Goal: Contribute content

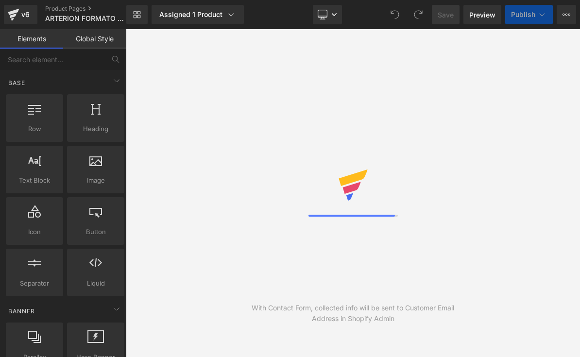
click at [323, 25] on div "Library Assigned 1 Product Product Preview ARTERION – MEJORA TU CIRCULACIÓN Y V…" at bounding box center [353, 14] width 454 height 29
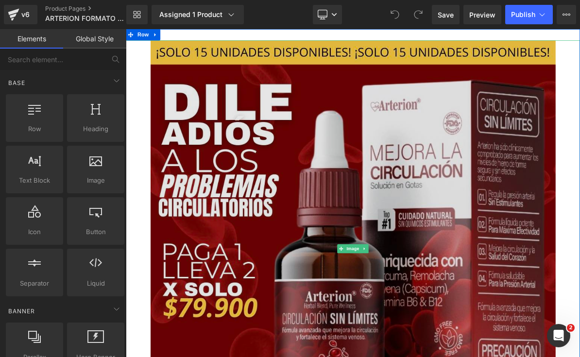
click at [239, 165] on img at bounding box center [420, 313] width 524 height 539
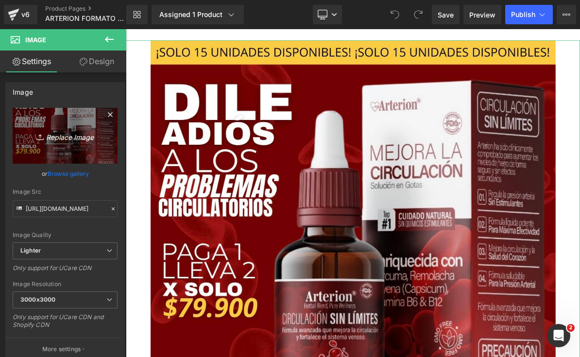
click at [48, 136] on icon "Replace Image" at bounding box center [65, 136] width 78 height 12
type input "C:\fakepath\¡SOLO 15 UNIDADES DISPONIBLES! ¡SOLO 15 UNIDADES DISPONIBLES!.jpeg"
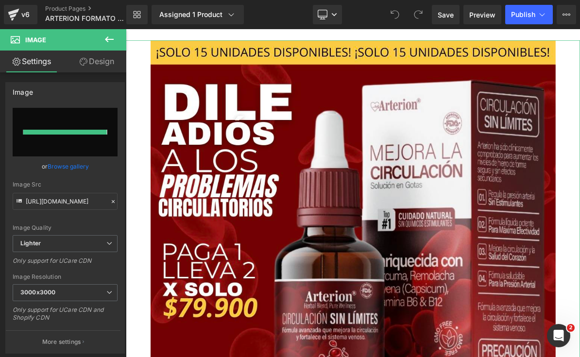
type input "https://ucarecdn.com/328f8760-1735-415e-a9a7-984f92726f31/-/format/auto/-/previ…"
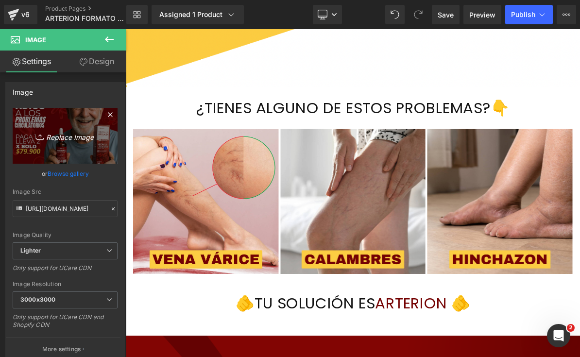
scroll to position [3736, 0]
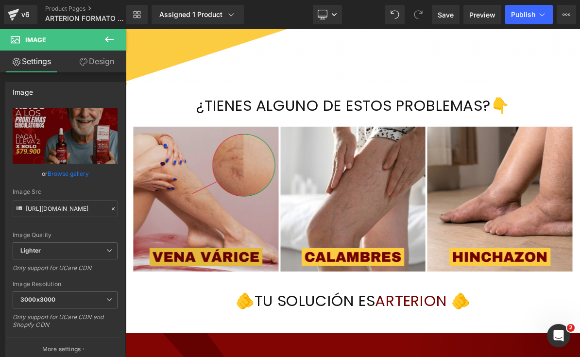
click at [226, 245] on span "Image" at bounding box center [230, 249] width 20 height 12
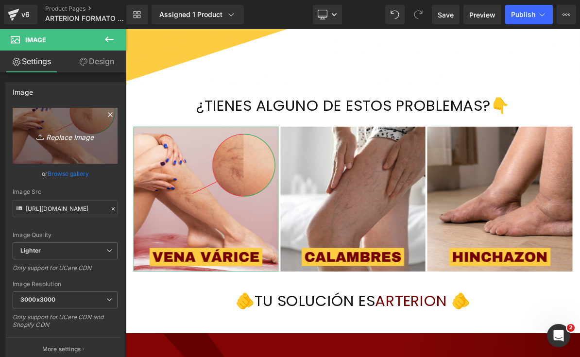
click at [63, 135] on icon "Replace Image" at bounding box center [65, 136] width 78 height 12
type input "C:\fakepath\VENA VÁRICE - 2.png"
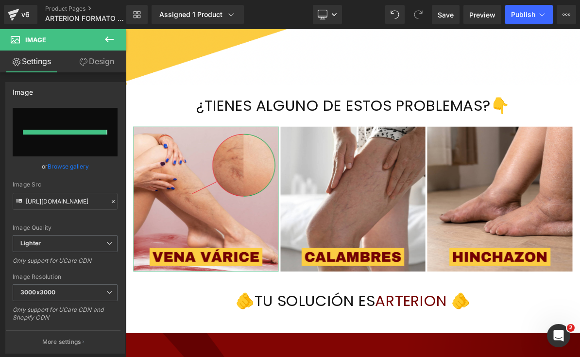
type input "https://ucarecdn.com/69509712-5275-413e-9c48-10b6d17ba333/-/format/auto/-/previ…"
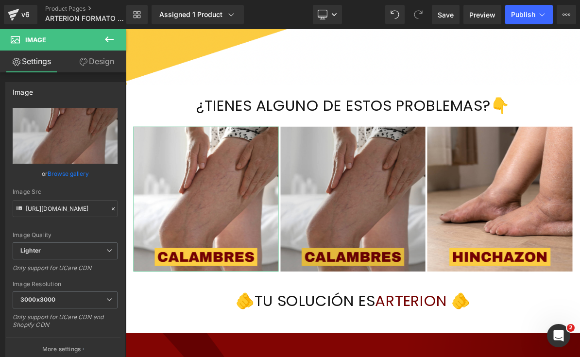
click at [378, 210] on img at bounding box center [420, 249] width 188 height 188
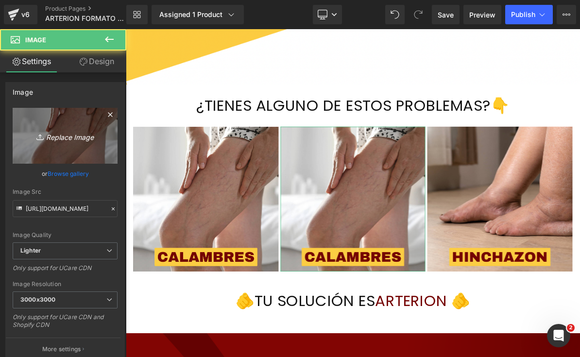
click at [52, 136] on icon "Replace Image" at bounding box center [65, 136] width 78 height 12
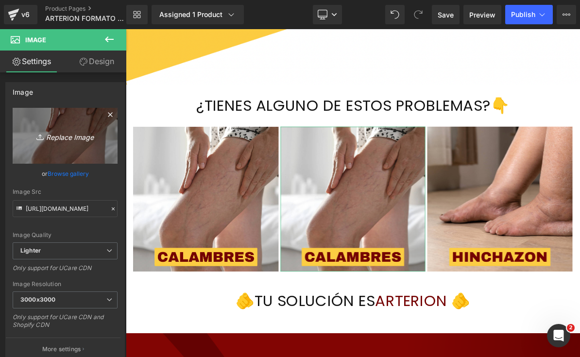
type input "C:\fakepath\VENA VÁRICE - 1.png"
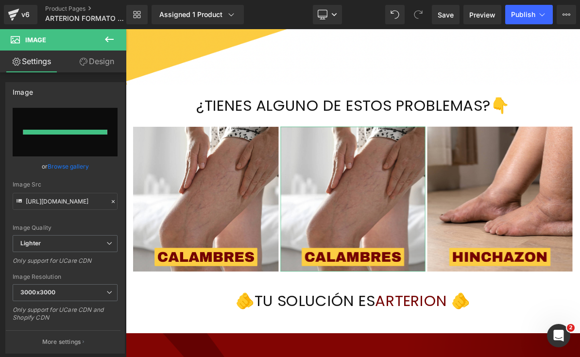
type input "https://ucarecdn.com/164f939b-7ec9-48d7-9e95-444e2be2b535/-/format/auto/-/previ…"
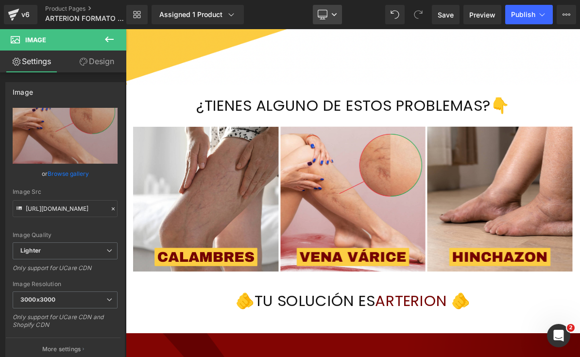
click at [326, 20] on link "Desktop" at bounding box center [327, 14] width 29 height 19
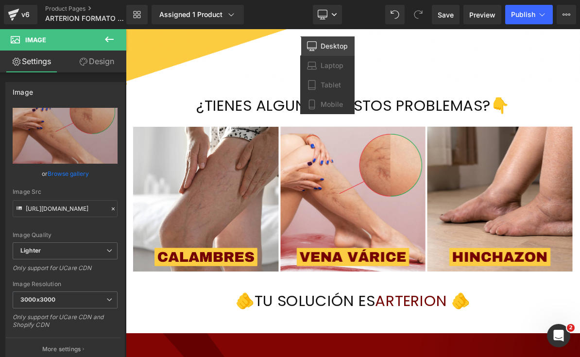
click at [398, 146] on icon at bounding box center [400, 148] width 5 height 6
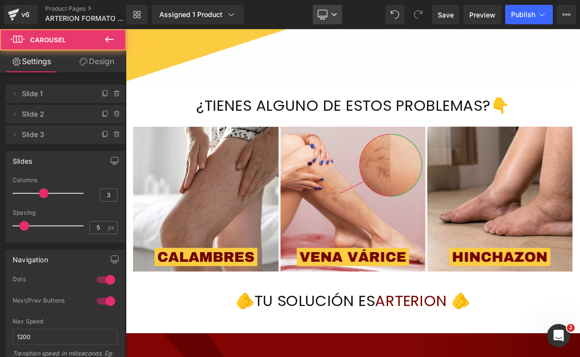
click at [340, 10] on link "Desktop" at bounding box center [327, 14] width 29 height 19
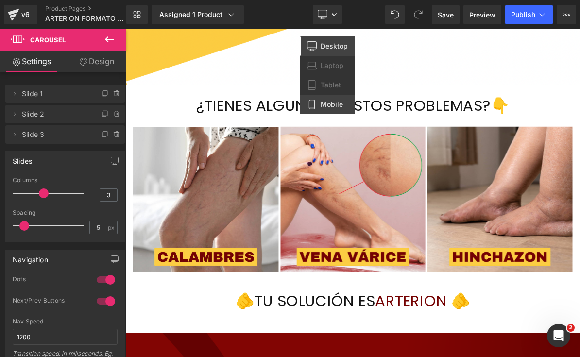
click at [336, 104] on span "Mobile" at bounding box center [332, 104] width 22 height 9
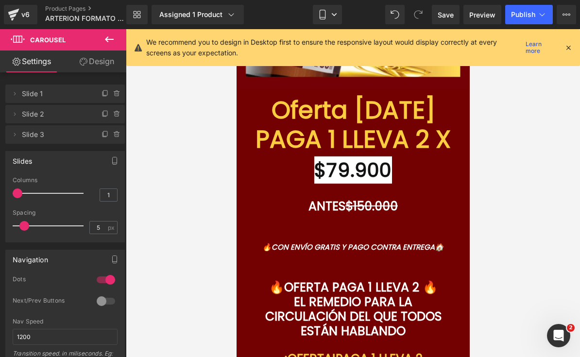
scroll to position [1569, 0]
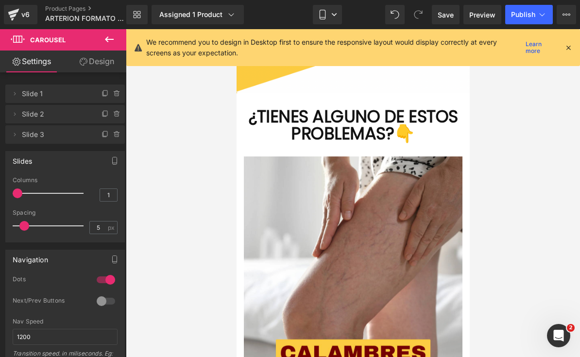
click at [564, 43] on icon at bounding box center [568, 47] width 9 height 9
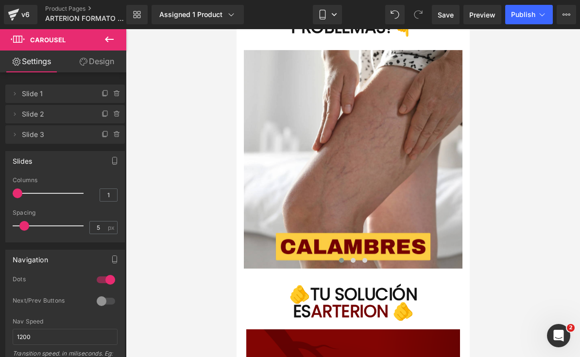
scroll to position [1712, 0]
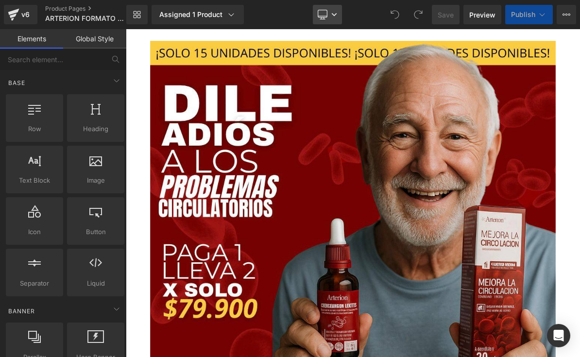
click at [322, 16] on icon at bounding box center [323, 15] width 10 height 10
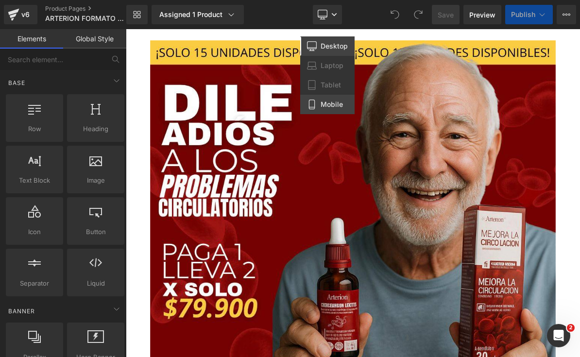
click at [343, 101] on link "Mobile" at bounding box center [327, 104] width 54 height 19
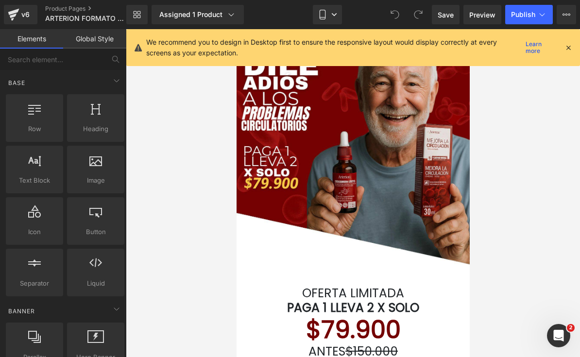
click at [567, 48] on icon at bounding box center [568, 47] width 9 height 9
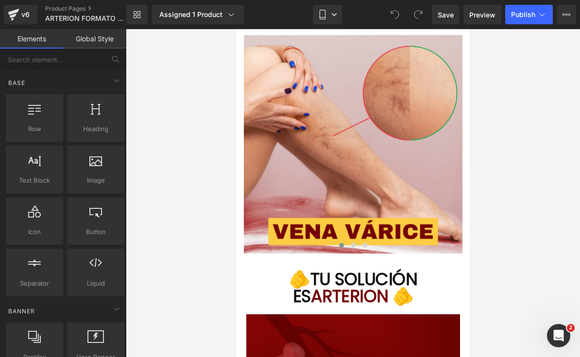
scroll to position [1887, 0]
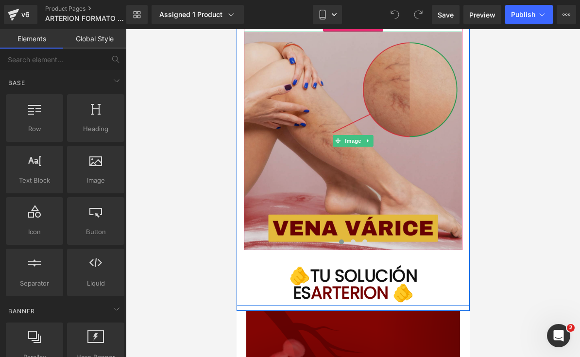
click at [419, 139] on img at bounding box center [352, 141] width 219 height 219
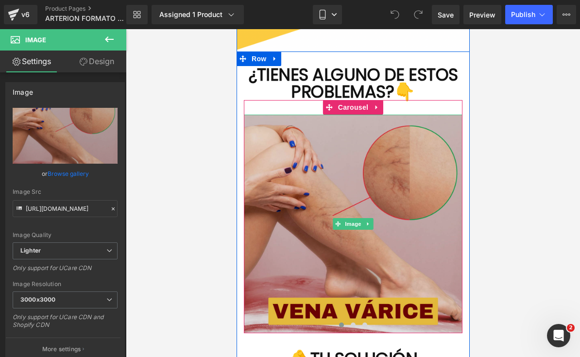
scroll to position [1804, 0]
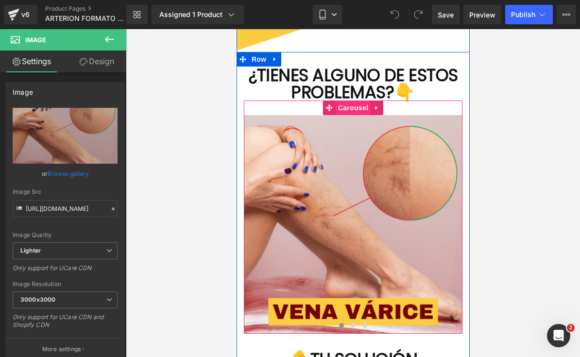
click at [366, 101] on span "Carousel" at bounding box center [352, 108] width 35 height 15
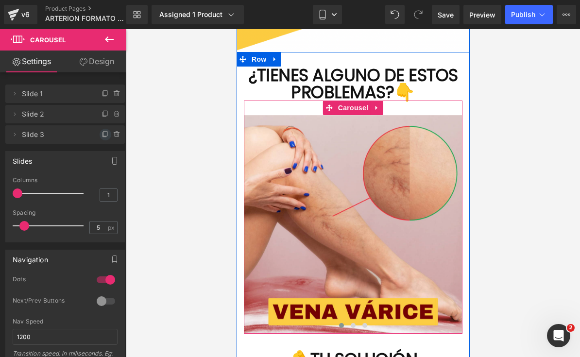
click at [100, 135] on span at bounding box center [106, 135] width 12 height 12
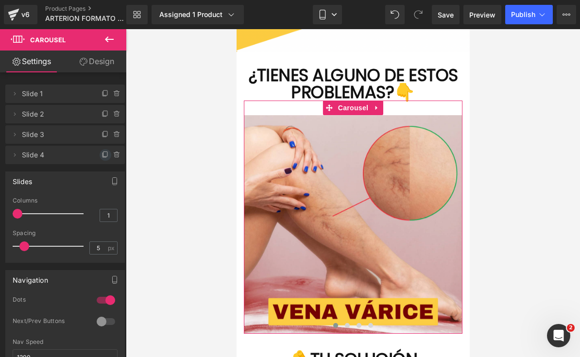
click at [102, 152] on icon at bounding box center [106, 155] width 8 height 8
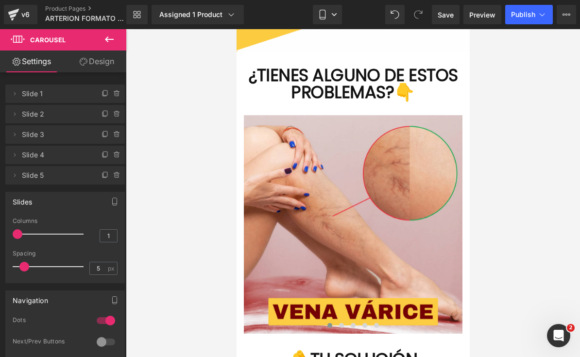
click at [36, 95] on span "Slide 1" at bounding box center [55, 94] width 67 height 18
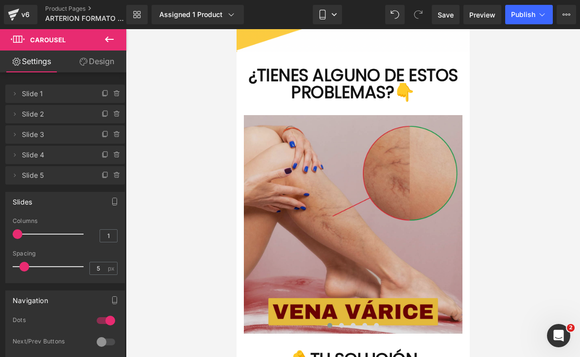
click at [396, 168] on img at bounding box center [352, 224] width 219 height 219
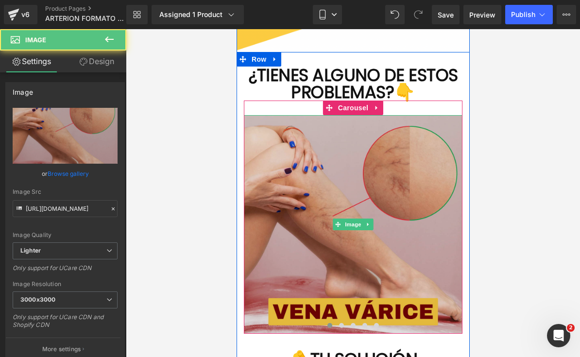
click at [397, 162] on img at bounding box center [352, 224] width 219 height 219
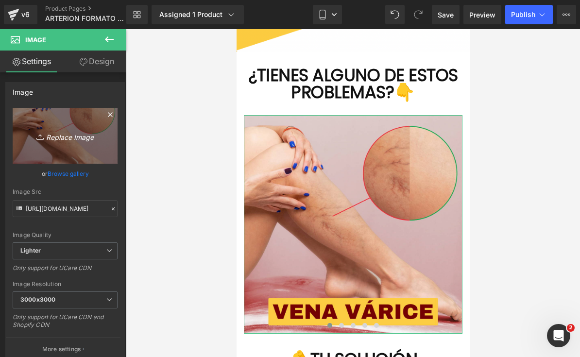
click at [52, 141] on icon "Replace Image" at bounding box center [65, 136] width 78 height 12
click at [63, 145] on link "Replace Image" at bounding box center [65, 136] width 105 height 56
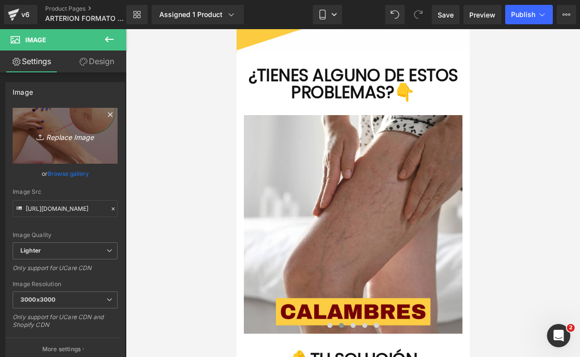
type input "C:\fakepath\VENA VÁRICE - 2.png"
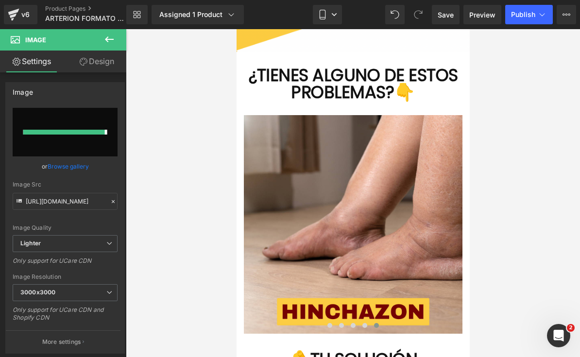
type input "[URL][DOMAIN_NAME]"
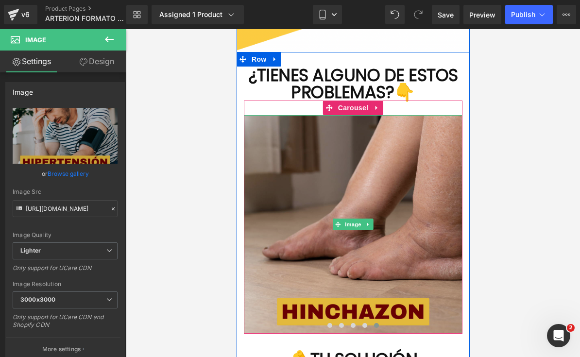
click at [332, 312] on img at bounding box center [352, 224] width 219 height 219
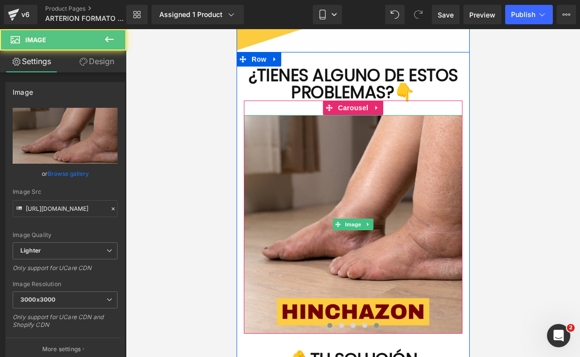
click at [326, 321] on button at bounding box center [329, 326] width 12 height 10
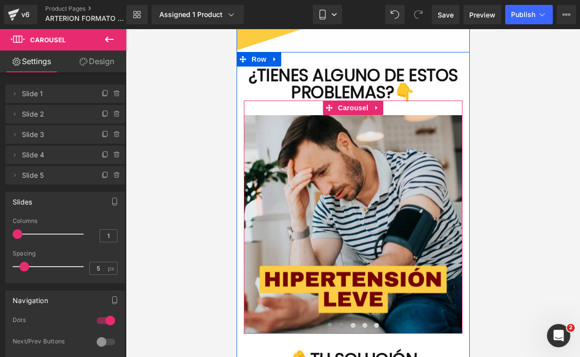
click at [339, 323] on span at bounding box center [341, 325] width 5 height 5
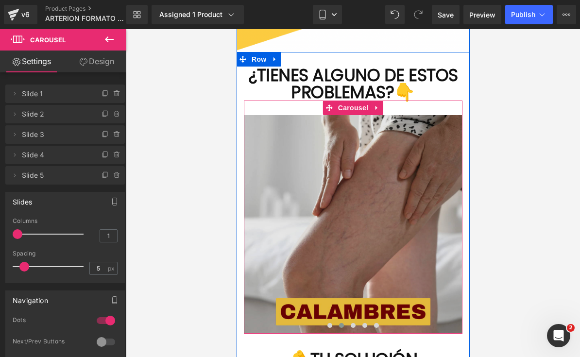
click at [381, 245] on img at bounding box center [352, 224] width 219 height 219
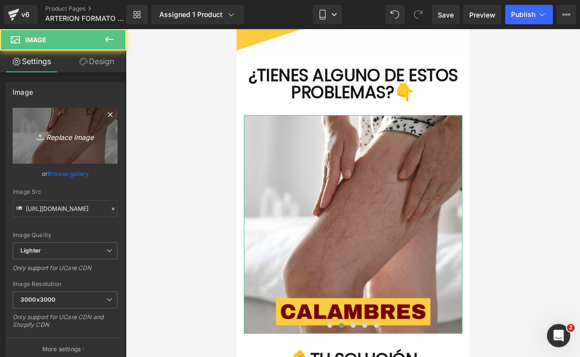
click at [59, 135] on icon "Replace Image" at bounding box center [65, 136] width 78 height 12
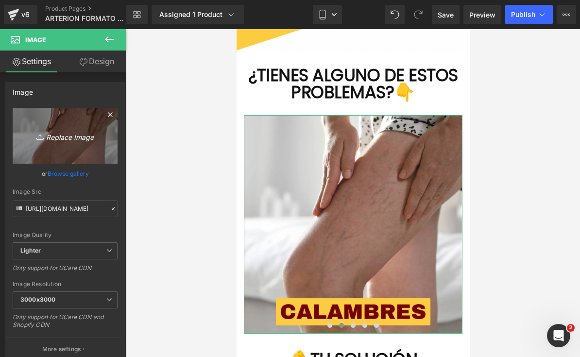
type input "C:\fakepath\VENA VÁRICE - 1.png"
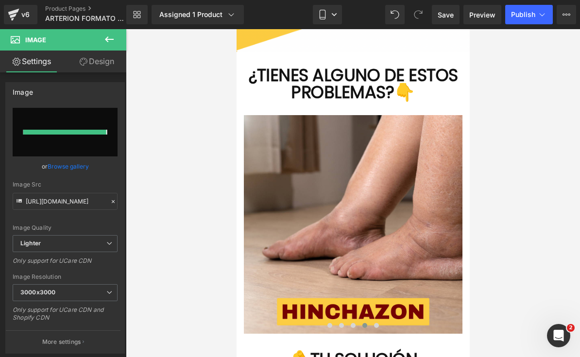
type input "[URL][DOMAIN_NAME]"
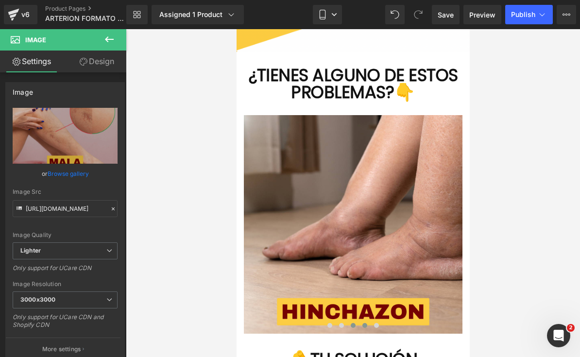
click at [354, 323] on span at bounding box center [352, 325] width 5 height 5
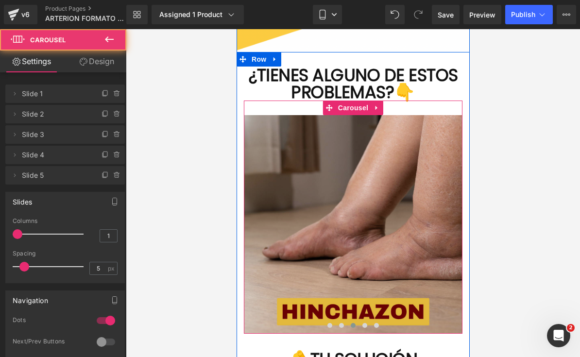
click at [393, 188] on img at bounding box center [352, 224] width 219 height 219
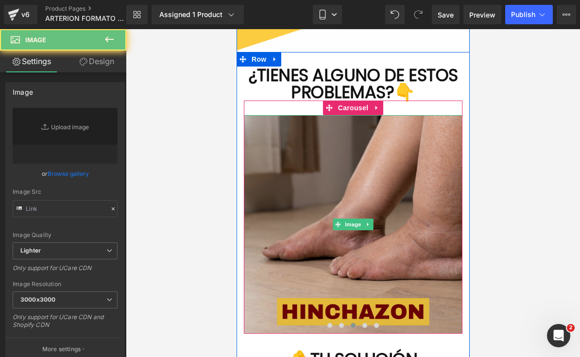
type input "[URL][DOMAIN_NAME]"
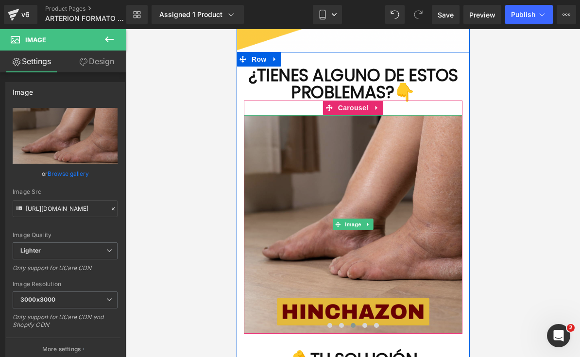
click at [392, 177] on img at bounding box center [352, 224] width 219 height 219
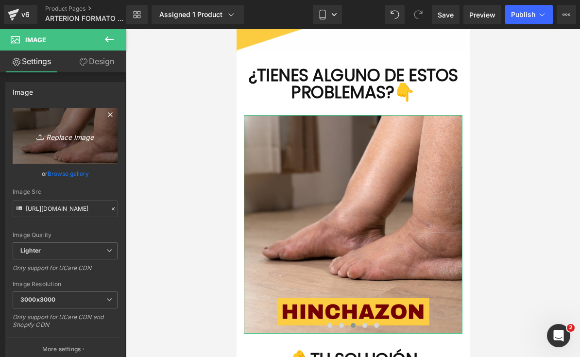
click at [58, 136] on icon "Replace Image" at bounding box center [65, 136] width 78 height 12
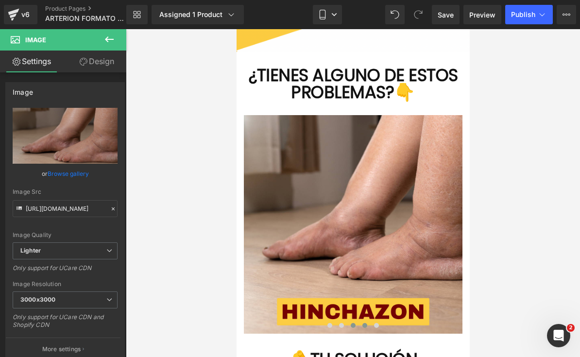
click at [350, 323] on span at bounding box center [352, 325] width 5 height 5
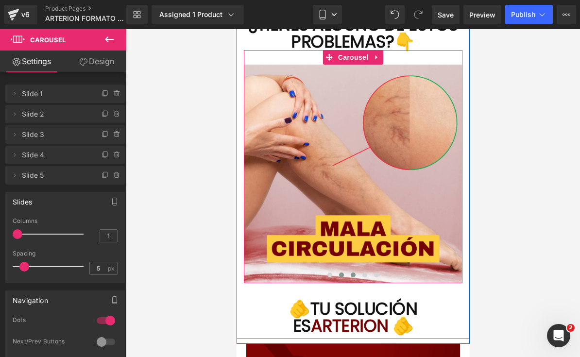
scroll to position [1858, 0]
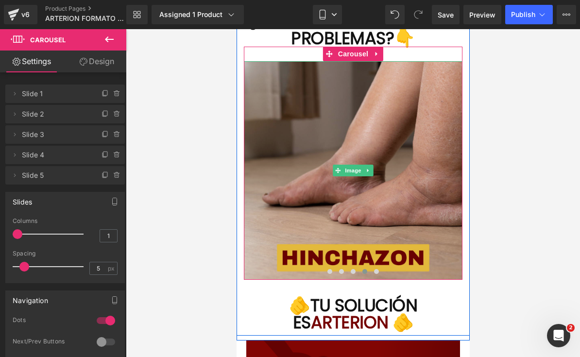
click at [339, 111] on img at bounding box center [352, 170] width 219 height 219
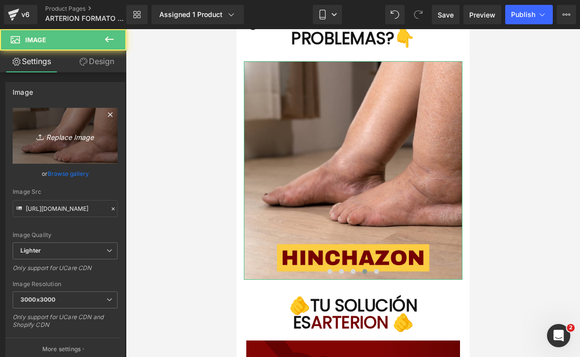
click at [64, 136] on icon "Replace Image" at bounding box center [65, 136] width 78 height 12
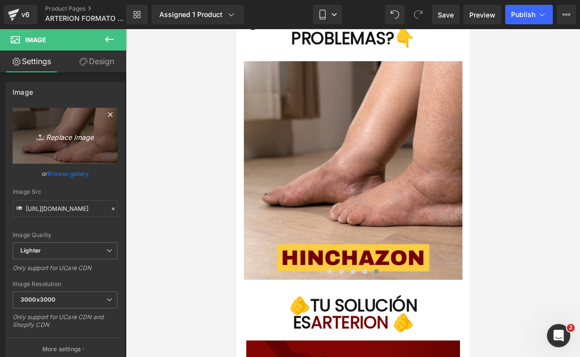
type input "C:\fakepath\VENA VÁRICE - 4.png"
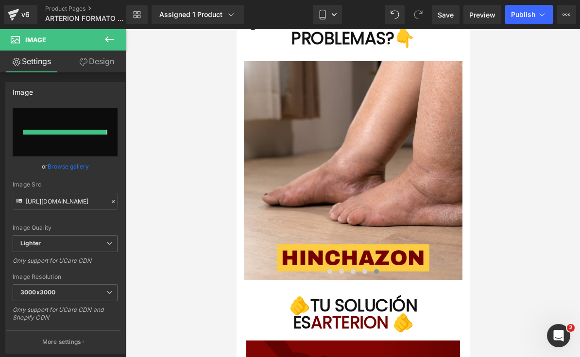
type input "[URL][DOMAIN_NAME]"
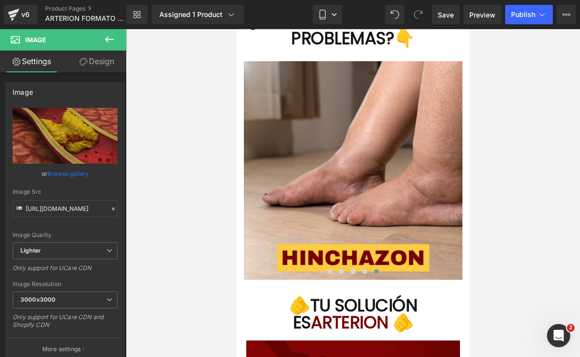
click at [378, 267] on button at bounding box center [376, 272] width 12 height 10
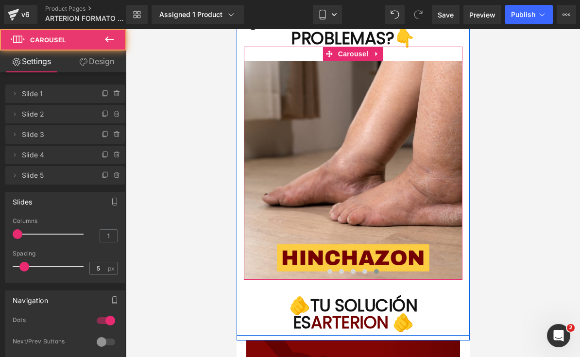
click at [377, 269] on span at bounding box center [376, 271] width 5 height 5
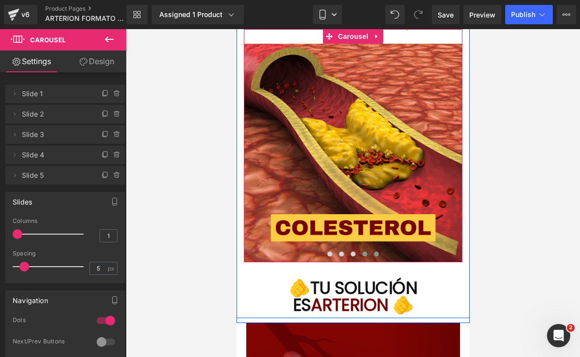
scroll to position [1873, 0]
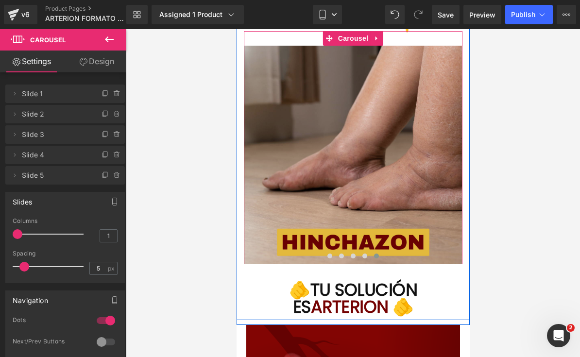
click at [422, 141] on img at bounding box center [352, 155] width 219 height 219
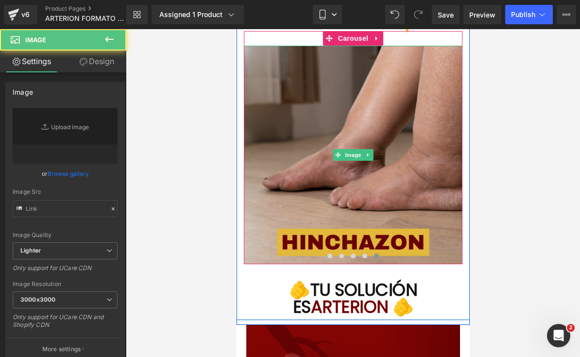
type input "[URL][DOMAIN_NAME]"
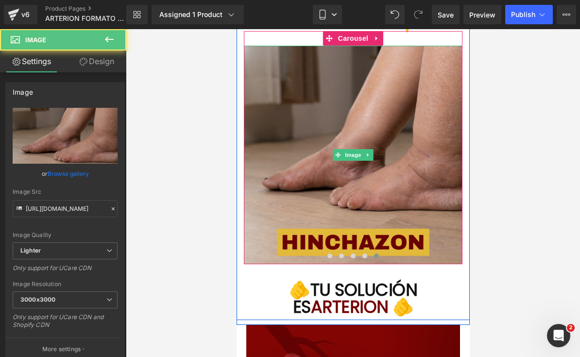
click at [421, 117] on img at bounding box center [352, 155] width 219 height 219
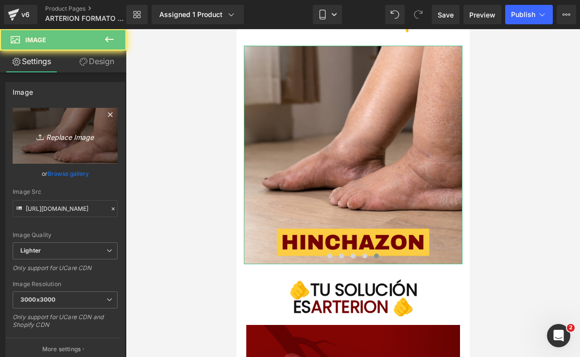
click at [72, 134] on icon "Replace Image" at bounding box center [65, 136] width 78 height 12
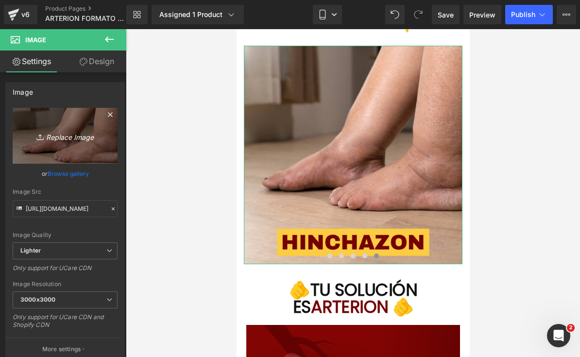
type input "C:\fakepath\VENA VÁRICE - 5.png"
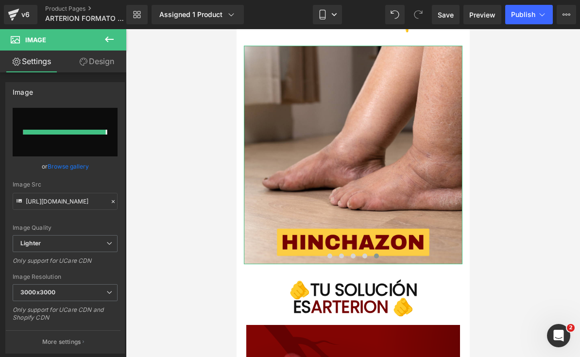
type input "[URL][DOMAIN_NAME]"
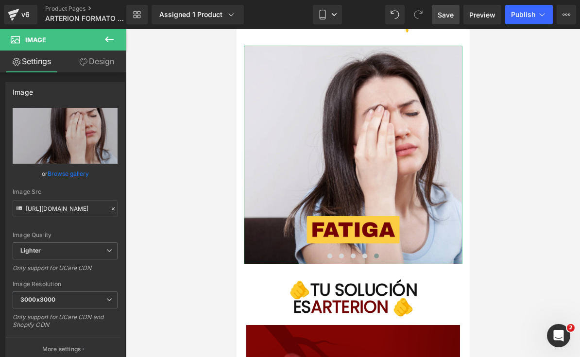
click at [453, 20] on link "Save" at bounding box center [446, 14] width 28 height 19
